Goal: Information Seeking & Learning: Compare options

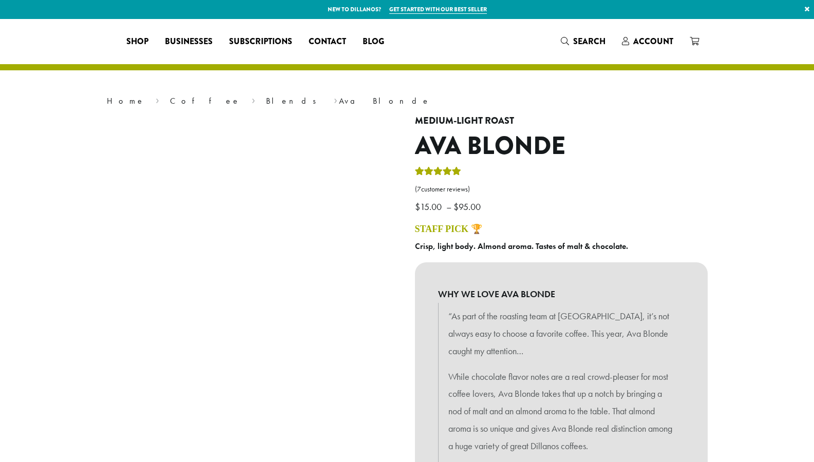
select select
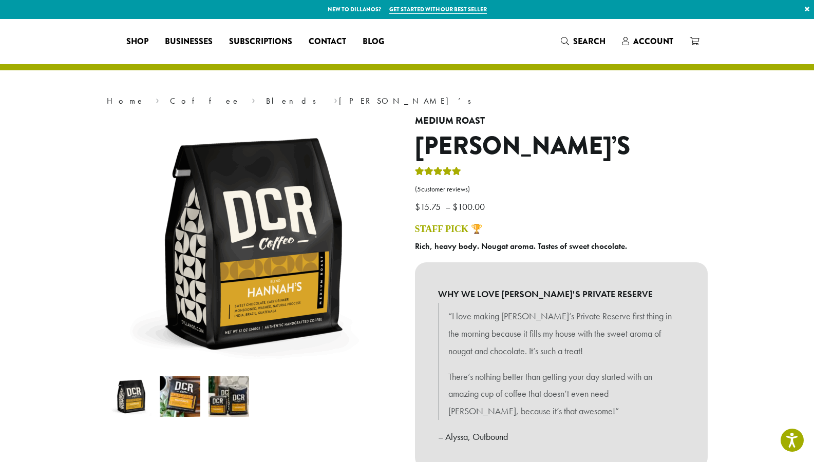
select select
